Goal: Contribute content

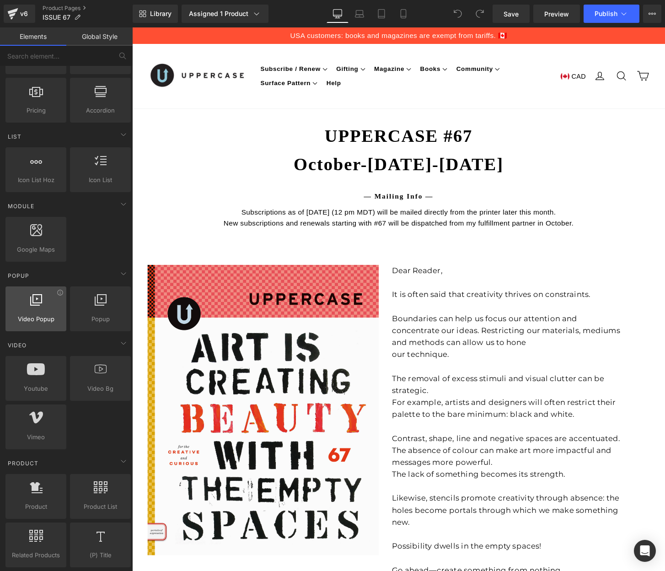
scroll to position [343, 0]
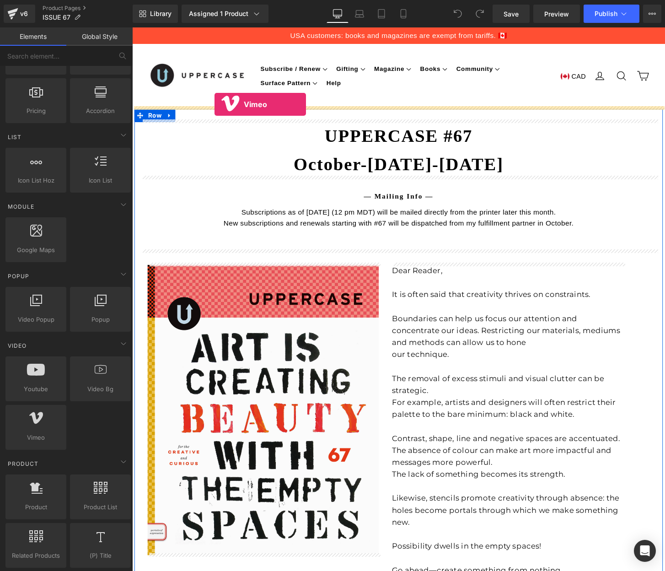
drag, startPoint x: 157, startPoint y: 445, endPoint x: 218, endPoint y: 107, distance: 343.8
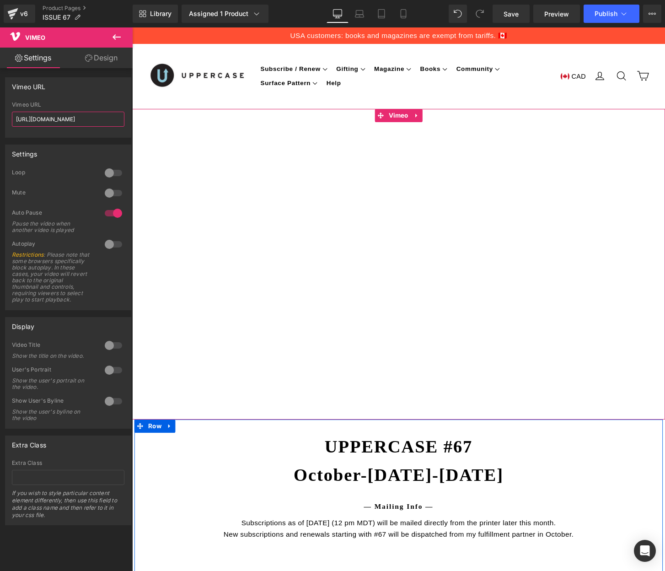
click at [69, 120] on input "[URL][DOMAIN_NAME]" at bounding box center [68, 119] width 112 height 15
paste input "1119908740"
type input "[URL][DOMAIN_NAME]"
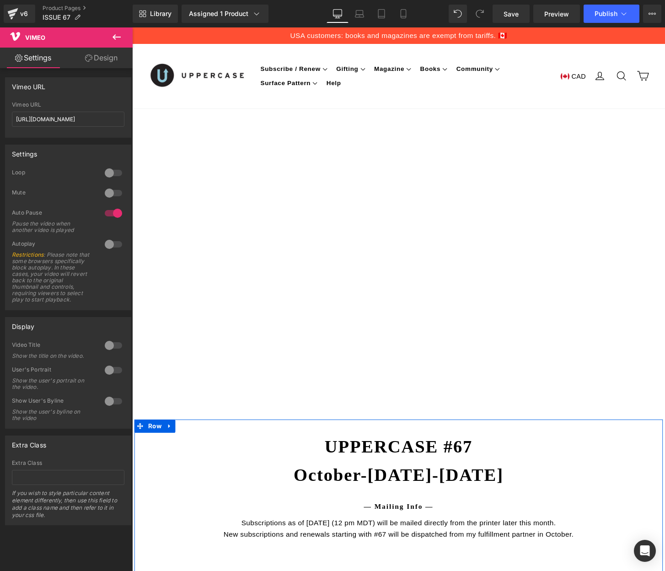
click at [109, 244] on div at bounding box center [113, 244] width 22 height 15
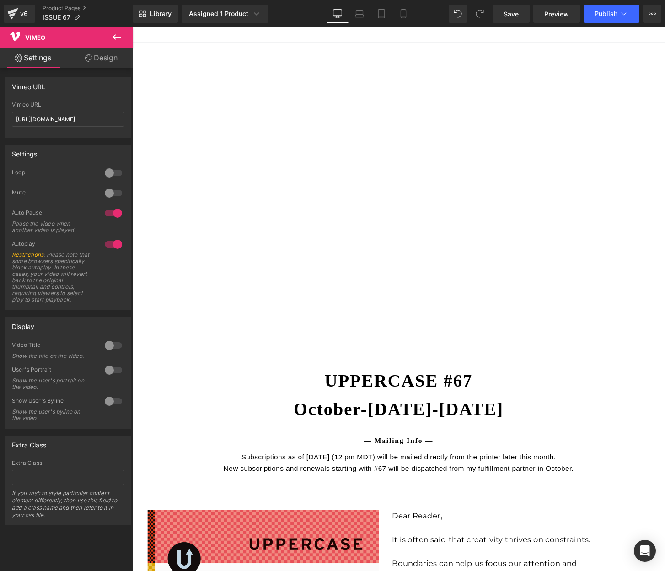
scroll to position [57, 0]
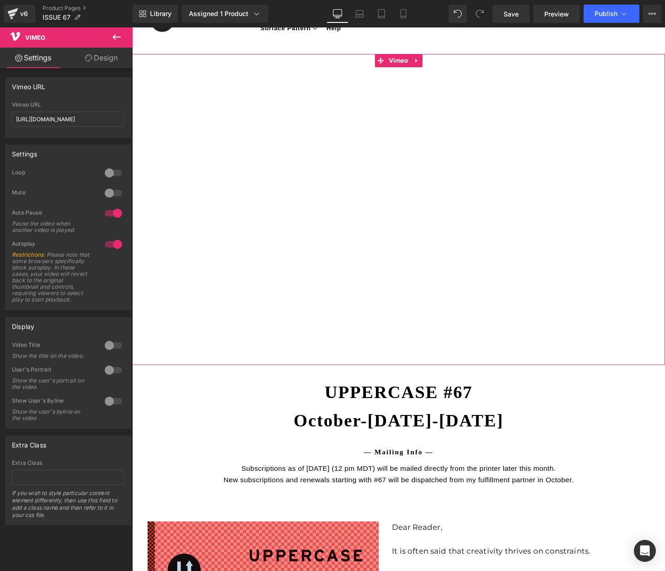
click at [106, 192] on div at bounding box center [113, 193] width 22 height 15
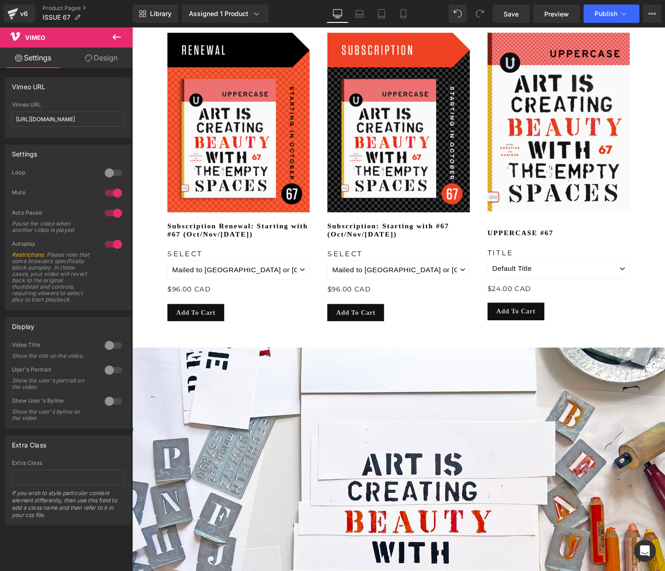
scroll to position [843, 0]
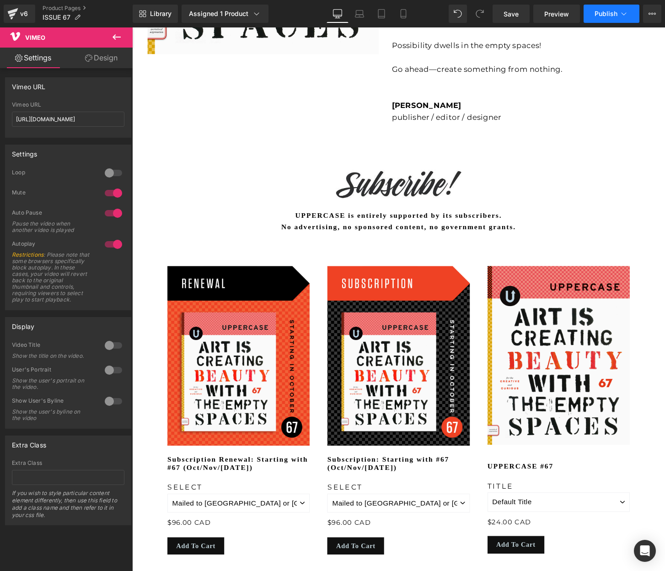
click at [568, 12] on span "Publish" at bounding box center [605, 13] width 23 height 7
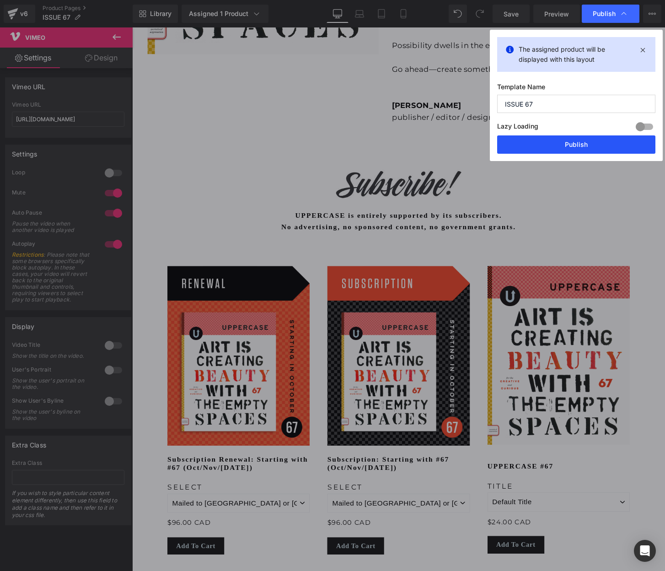
click at [568, 144] on button "Publish" at bounding box center [576, 144] width 158 height 18
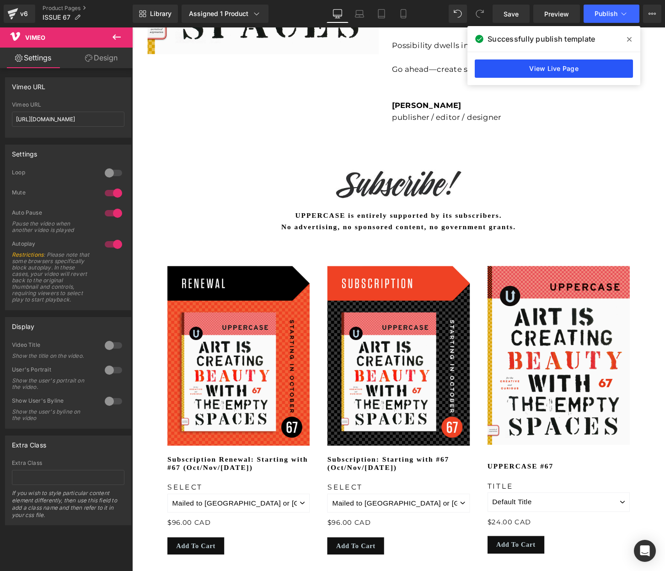
click at [552, 70] on link "View Live Page" at bounding box center [554, 68] width 158 height 18
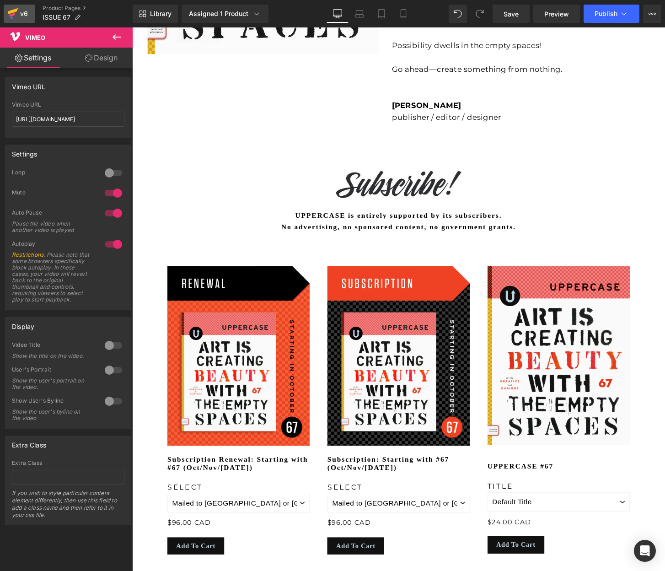
click at [16, 16] on icon at bounding box center [12, 13] width 11 height 23
